Goal: Find specific page/section: Find specific page/section

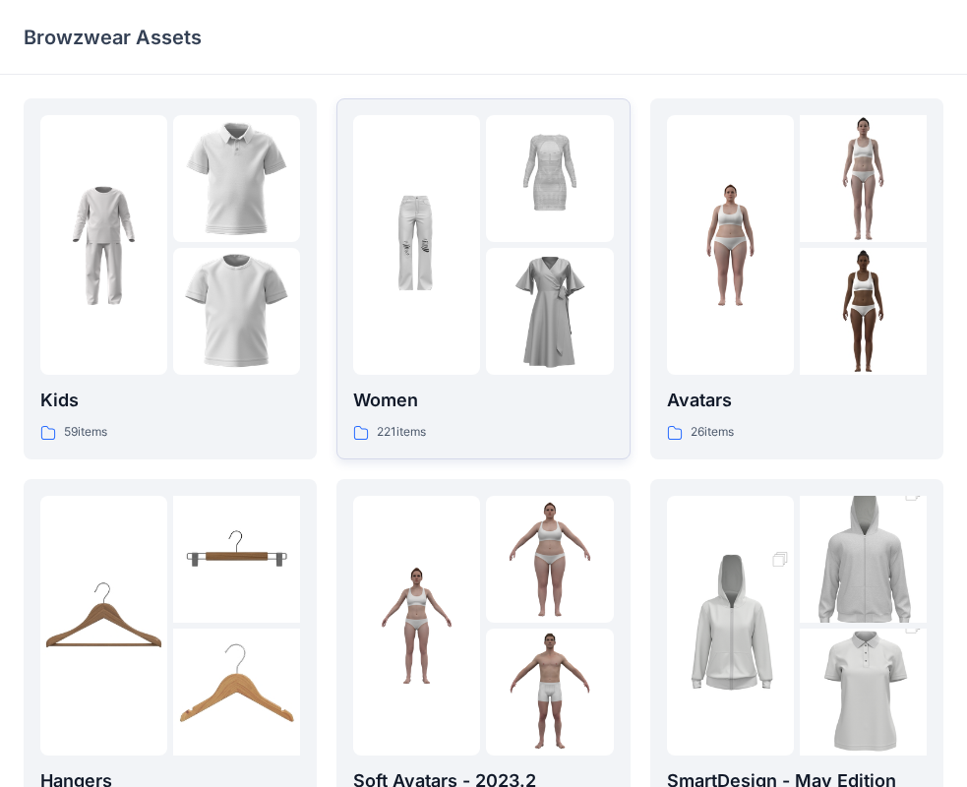
click at [485, 414] on p "Women" at bounding box center [483, 401] width 260 height 28
click at [480, 288] on img at bounding box center [416, 245] width 127 height 127
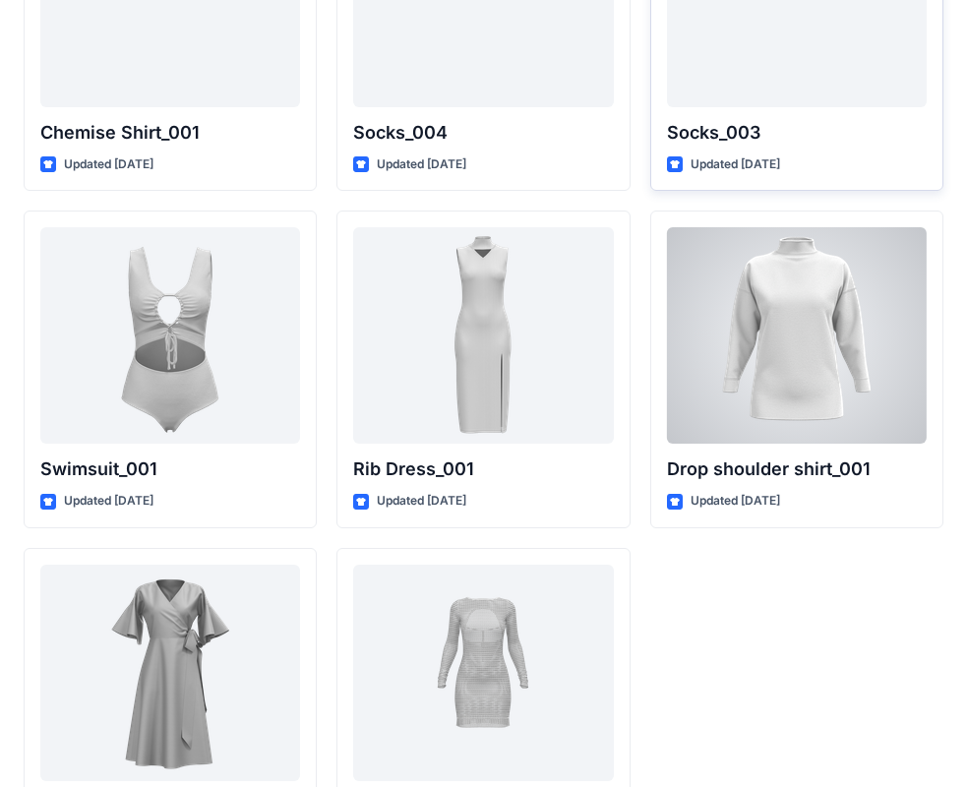
scroll to position [24245, 0]
